Goal: Information Seeking & Learning: Learn about a topic

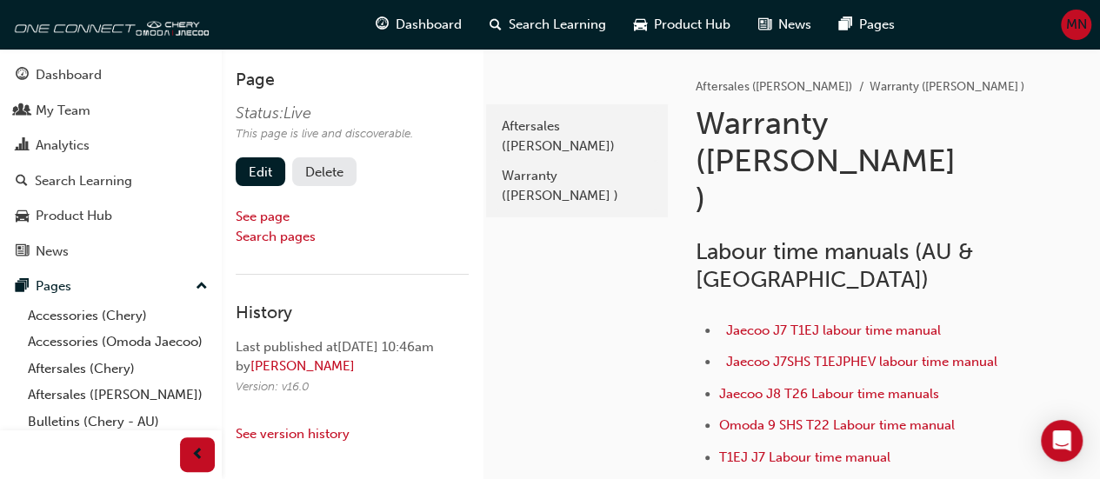
click at [869, 23] on span "MN" at bounding box center [1076, 25] width 21 height 20
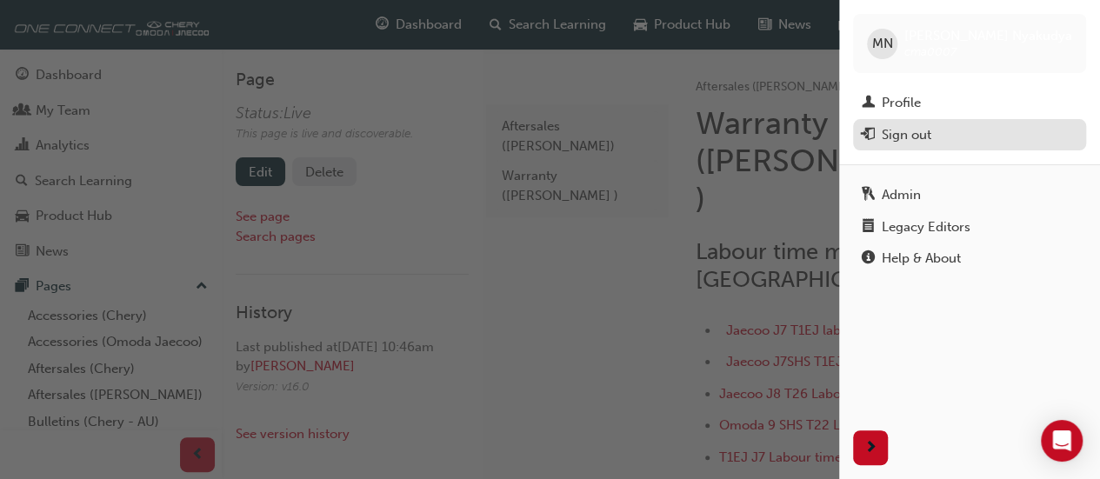
click at [869, 130] on div "Sign out" at bounding box center [907, 135] width 50 height 20
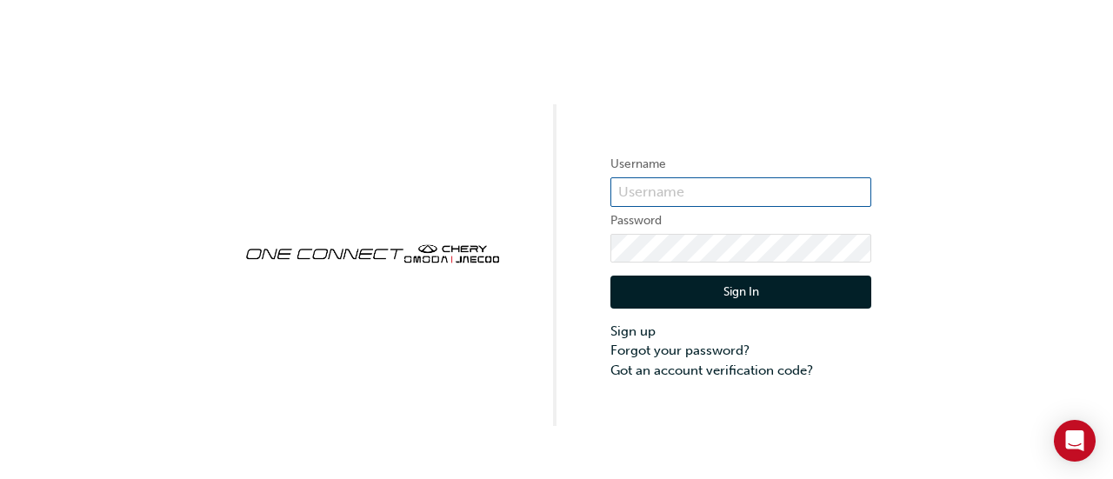
type input "cma0007"
click at [742, 290] on button "Sign In" at bounding box center [740, 292] width 261 height 33
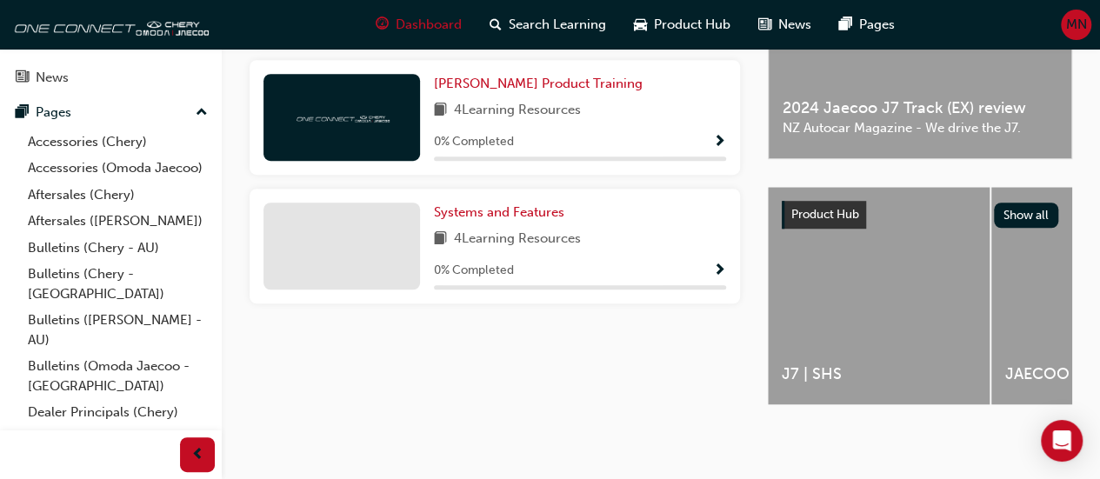
scroll to position [558, 0]
click at [50, 209] on link "Aftersales (Chery)" at bounding box center [118, 195] width 194 height 27
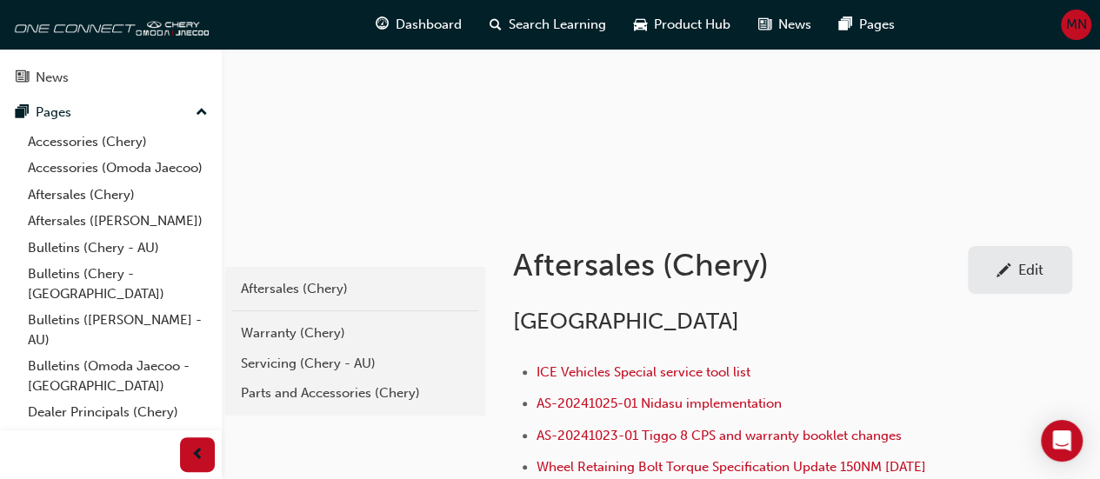
scroll to position [174, 0]
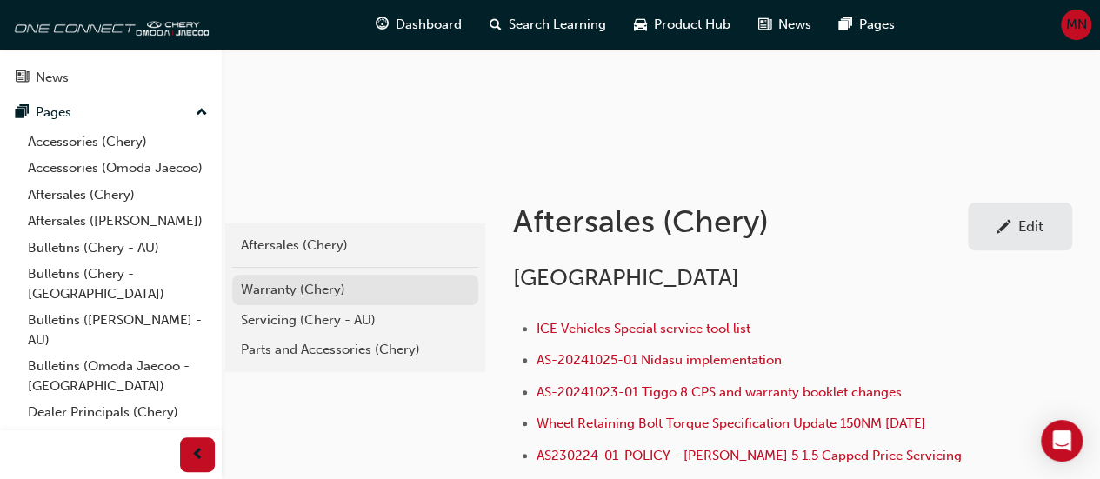
click at [273, 290] on div "Warranty (Chery)" at bounding box center [355, 290] width 229 height 20
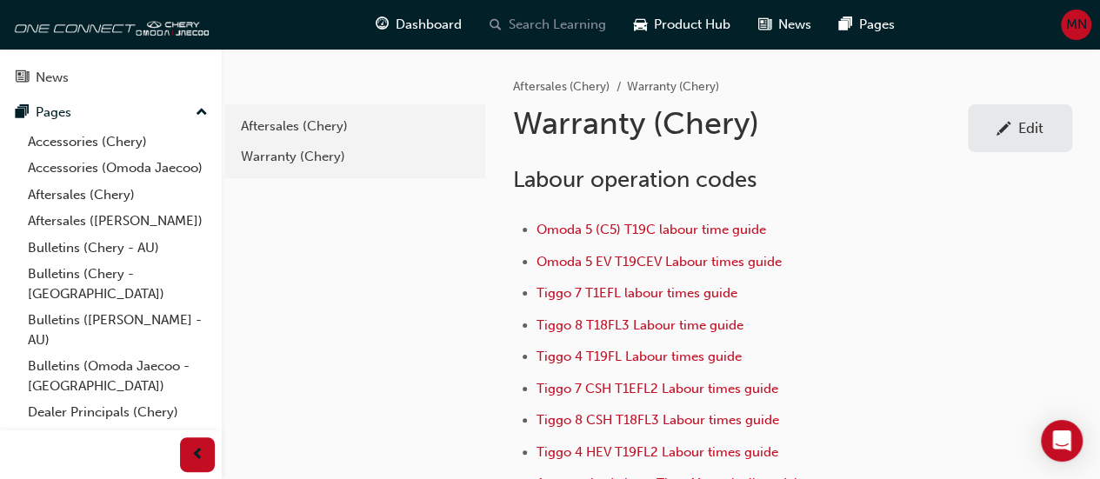
click at [562, 25] on span "Search Learning" at bounding box center [557, 25] width 97 height 20
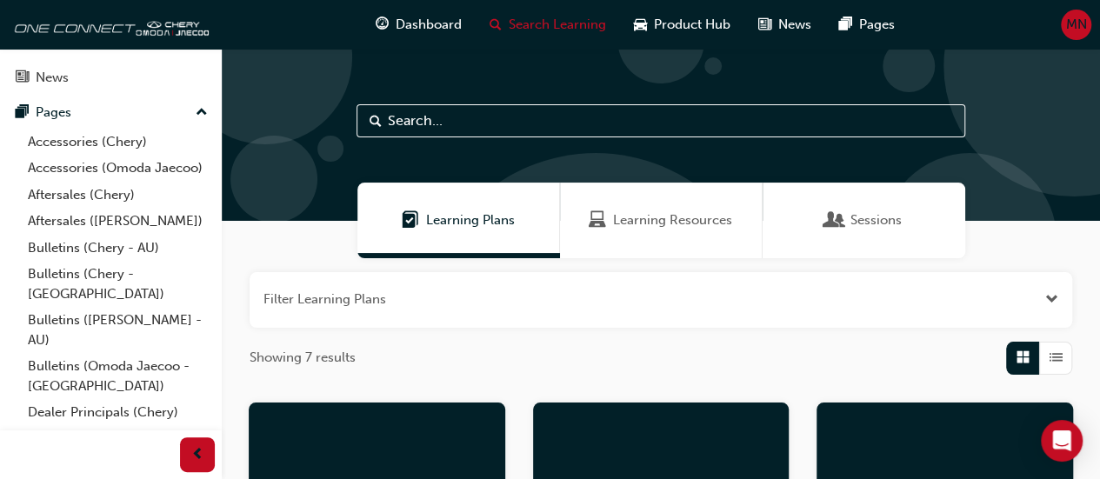
click at [649, 217] on span "Learning Resources" at bounding box center [672, 220] width 119 height 20
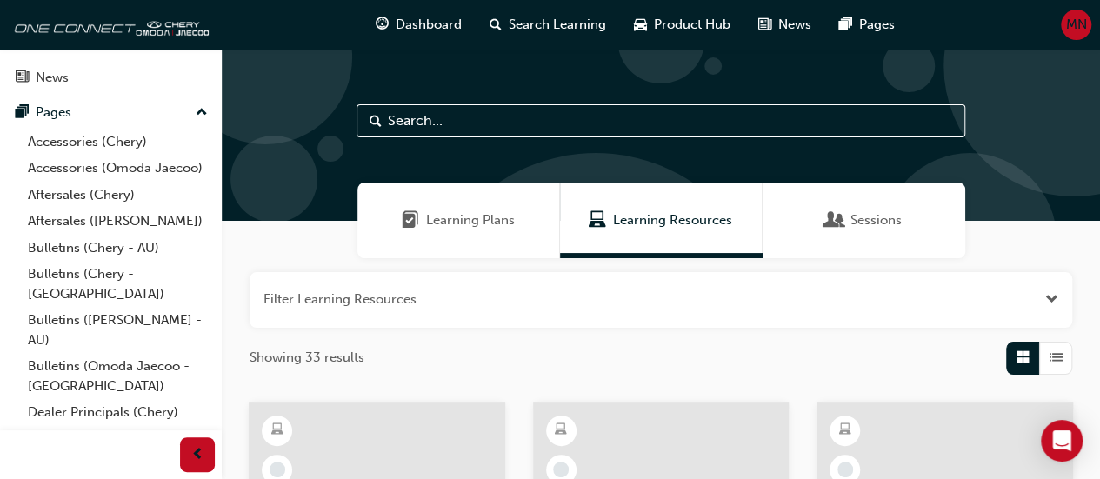
click at [460, 116] on input "text" at bounding box center [660, 120] width 609 height 33
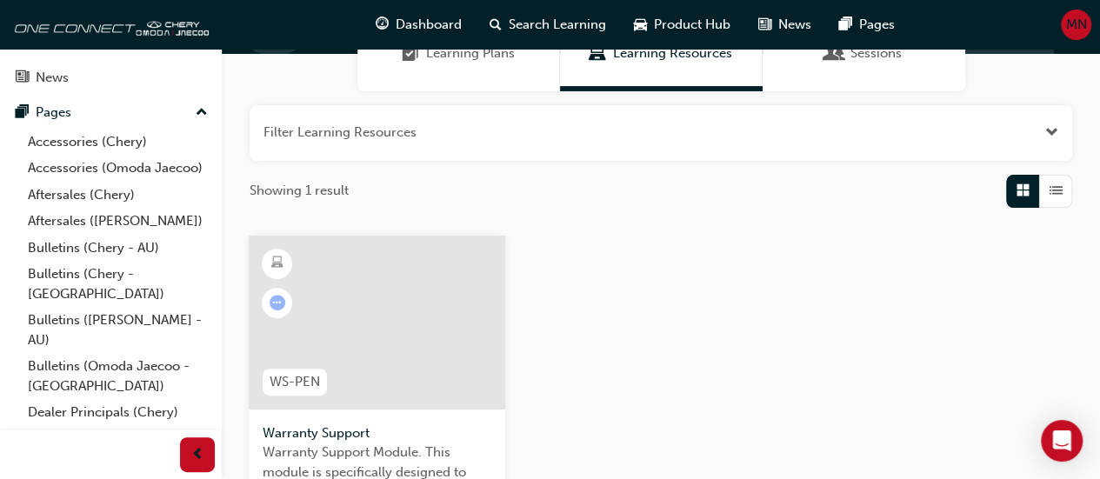
scroll to position [174, 0]
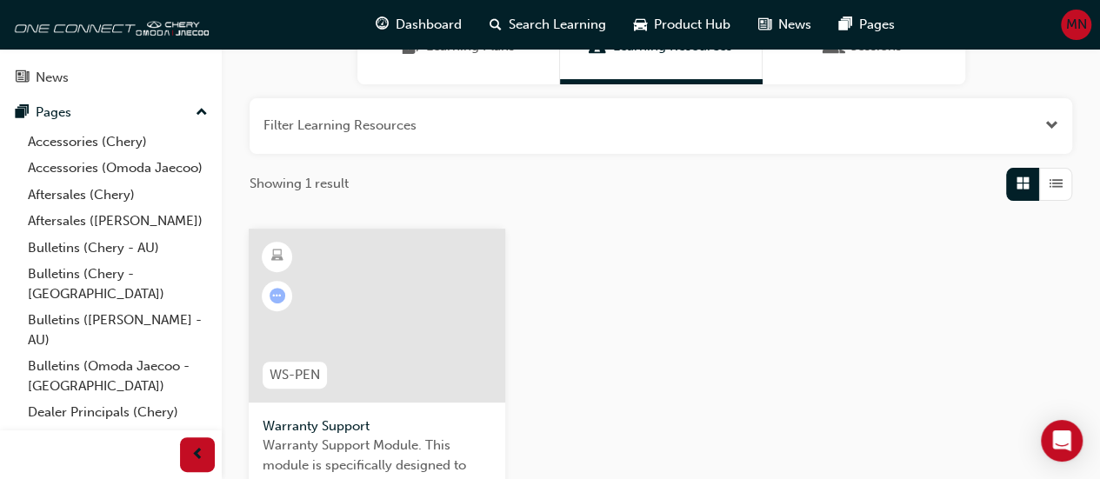
type input "warr"
click at [384, 335] on div at bounding box center [377, 316] width 257 height 174
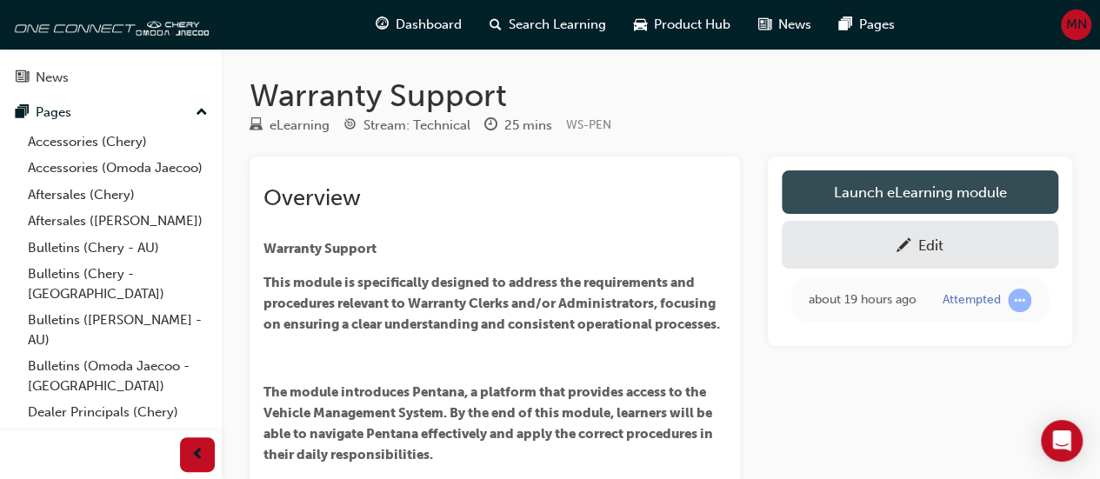
click at [876, 190] on link "Launch eLearning module" at bounding box center [920, 191] width 277 height 43
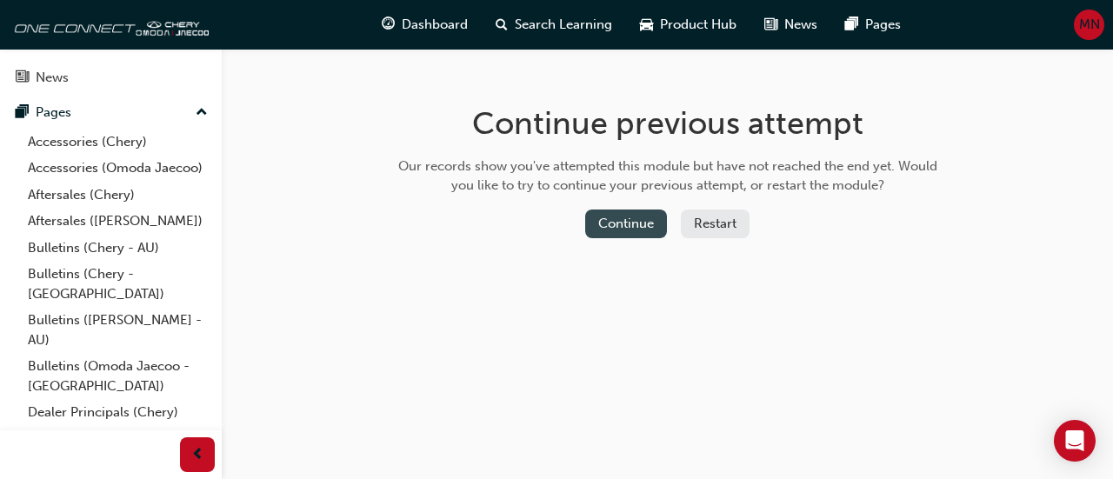
click at [629, 225] on button "Continue" at bounding box center [626, 224] width 82 height 29
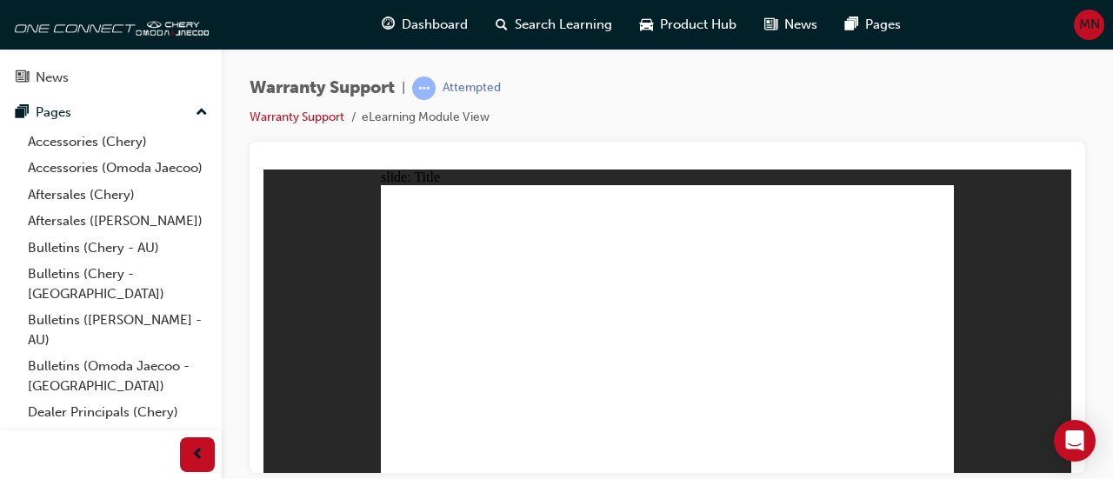
click at [62, 209] on link "Aftersales (Chery)" at bounding box center [118, 195] width 194 height 27
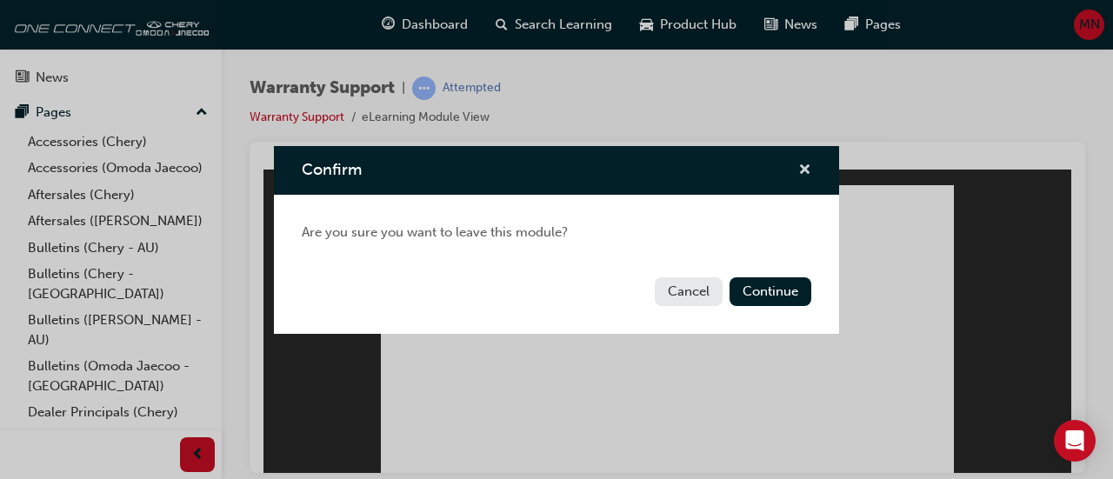
click at [803, 164] on span "cross-icon" at bounding box center [804, 171] width 13 height 16
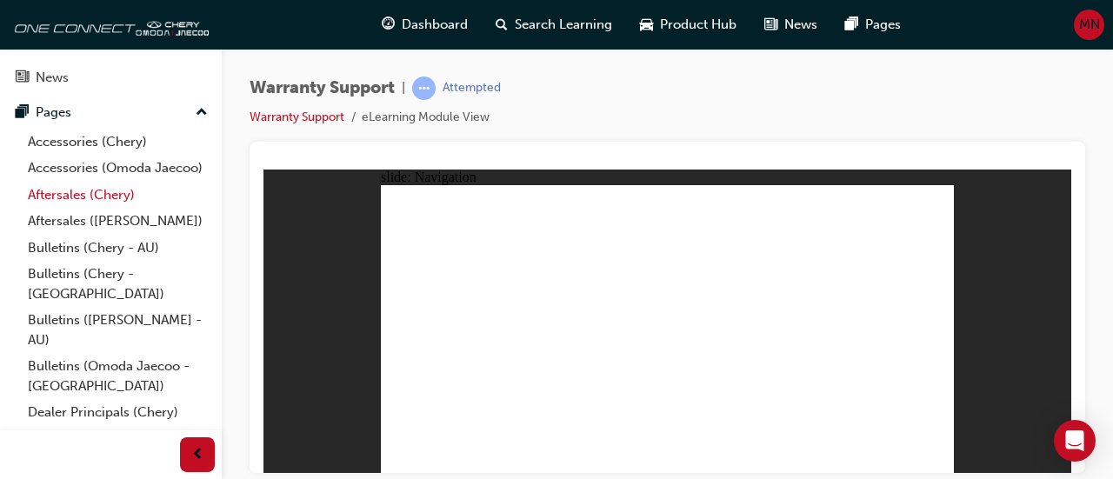
click at [74, 209] on link "Aftersales (Chery)" at bounding box center [118, 195] width 194 height 27
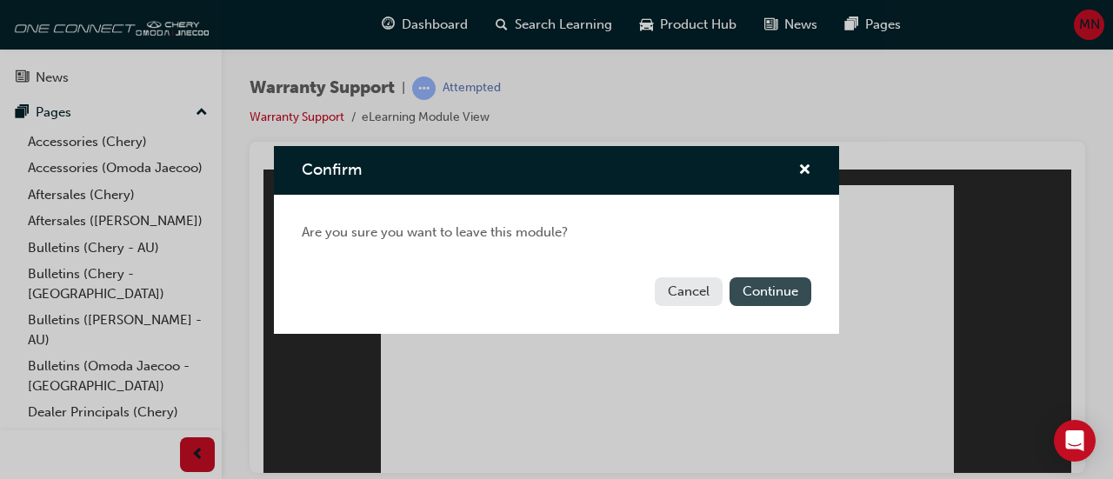
click at [765, 299] on button "Continue" at bounding box center [771, 291] width 82 height 29
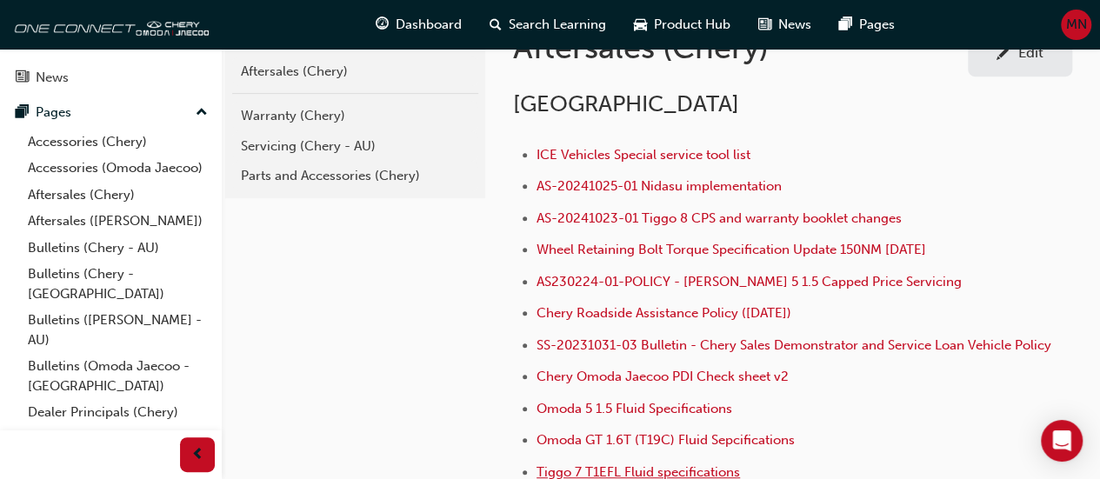
scroll to position [348, 0]
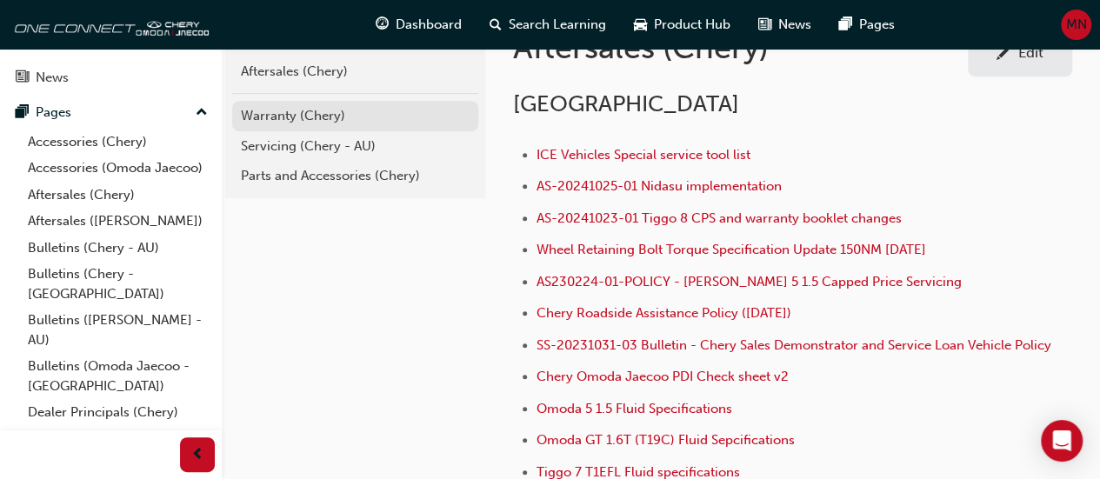
click at [290, 114] on div "Warranty (Chery)" at bounding box center [355, 116] width 229 height 20
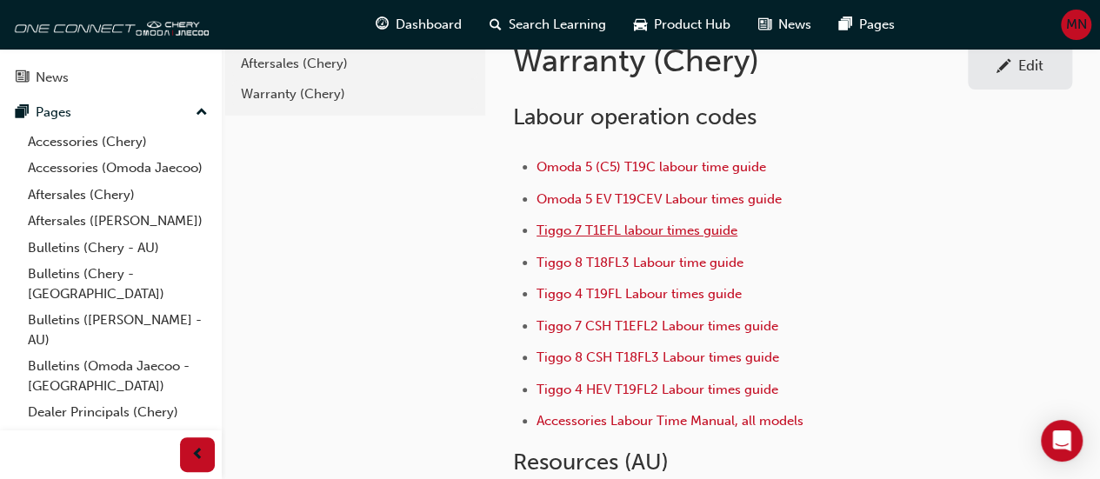
scroll to position [87, 0]
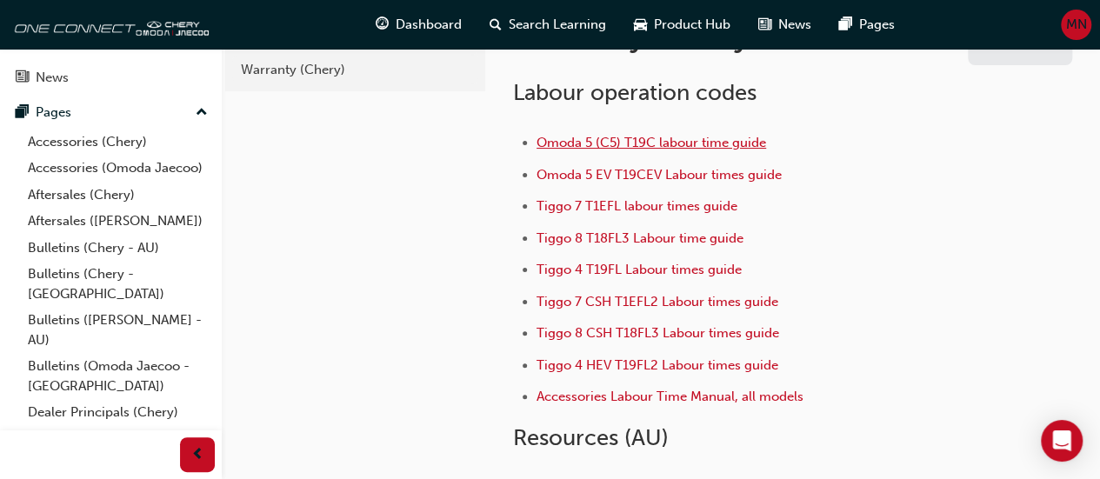
click at [669, 142] on span "Omoda 5 (C5) T19C labour time guide" at bounding box center [651, 143] width 230 height 16
